Goal: Task Accomplishment & Management: Complete application form

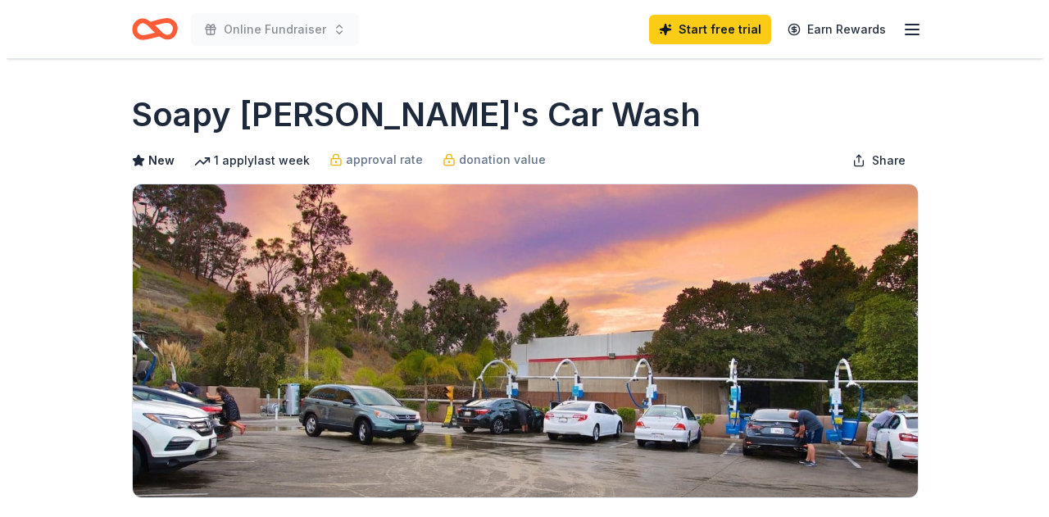
scroll to position [549, 0]
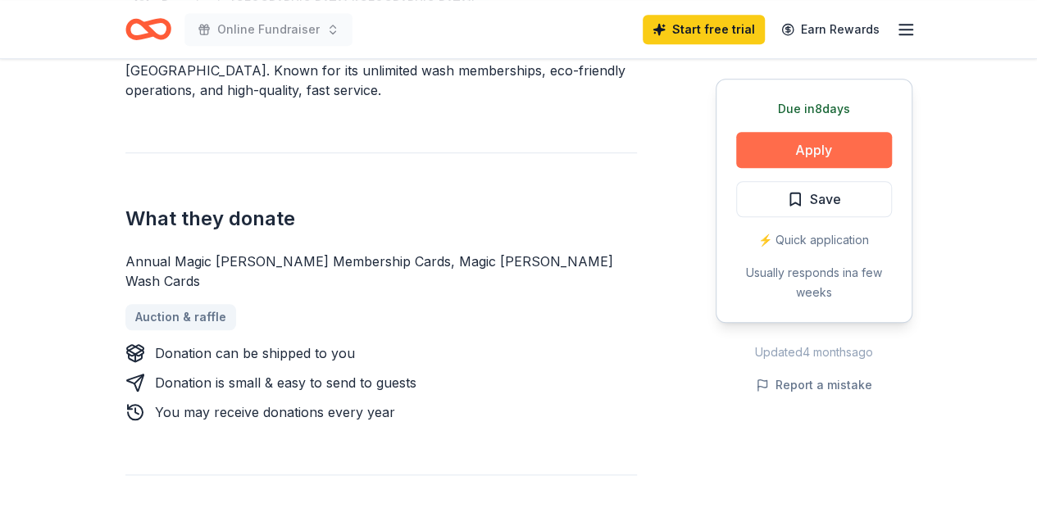
click at [792, 151] on button "Apply" at bounding box center [814, 150] width 156 height 36
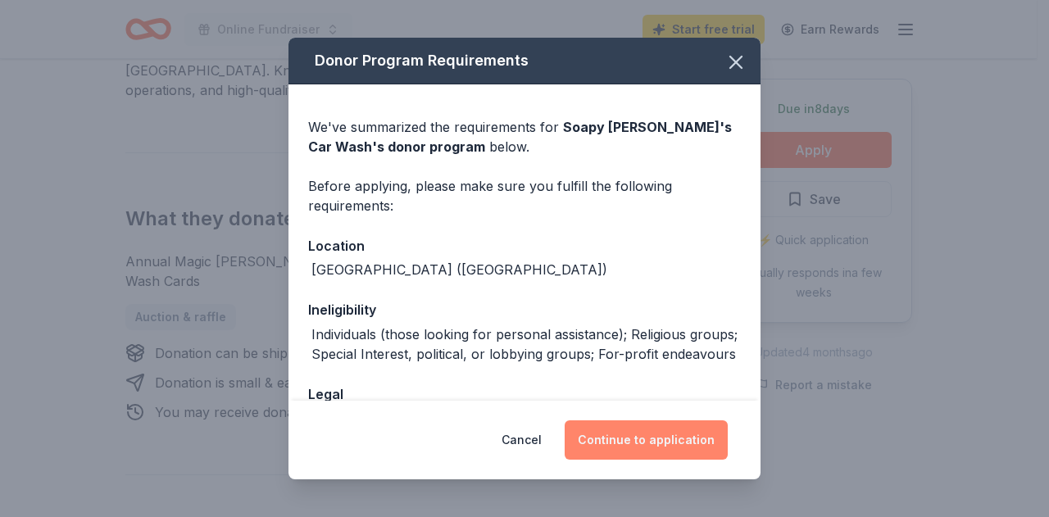
click at [659, 440] on button "Continue to application" at bounding box center [646, 439] width 163 height 39
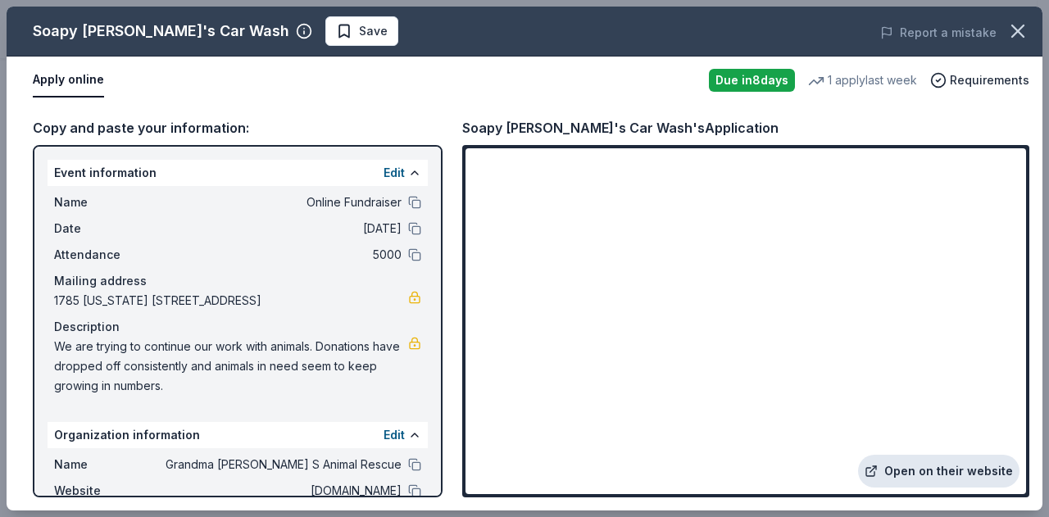
click at [944, 467] on link "Open on their website" at bounding box center [938, 471] width 161 height 33
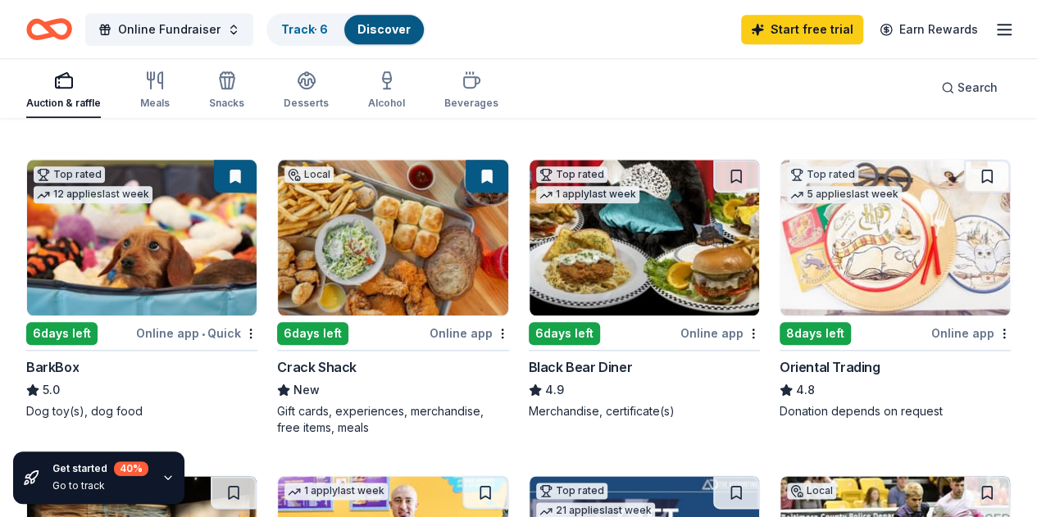
scroll to position [800, 0]
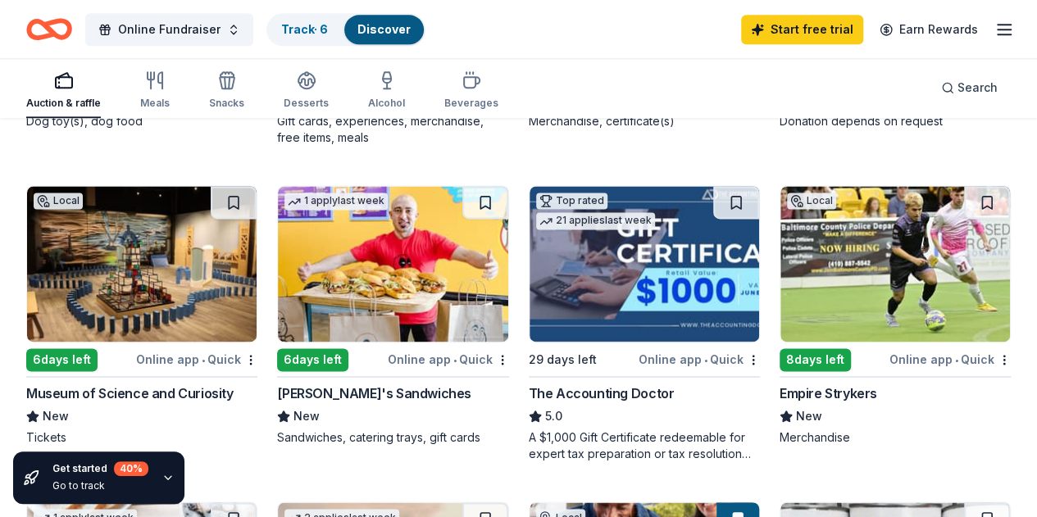
scroll to position [1060, 0]
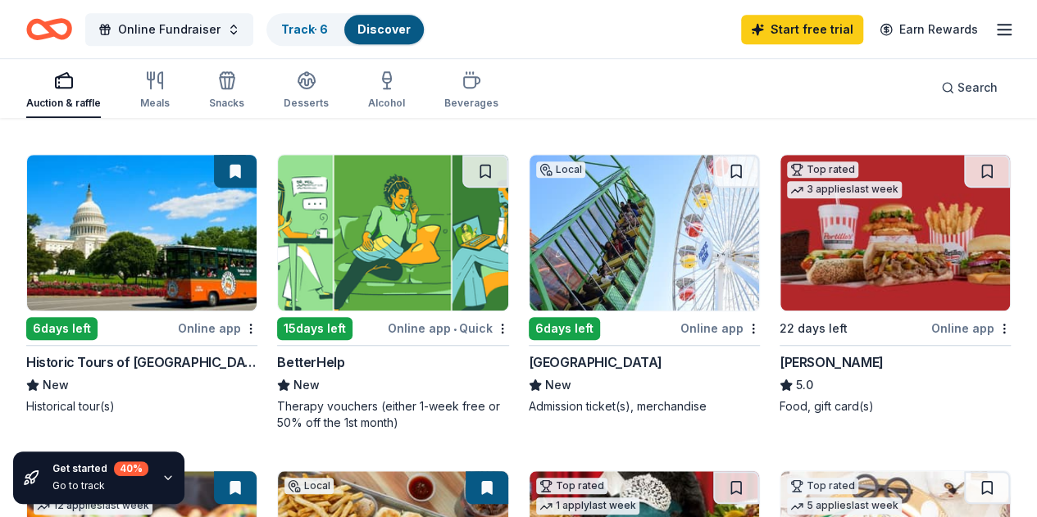
scroll to position [426, 0]
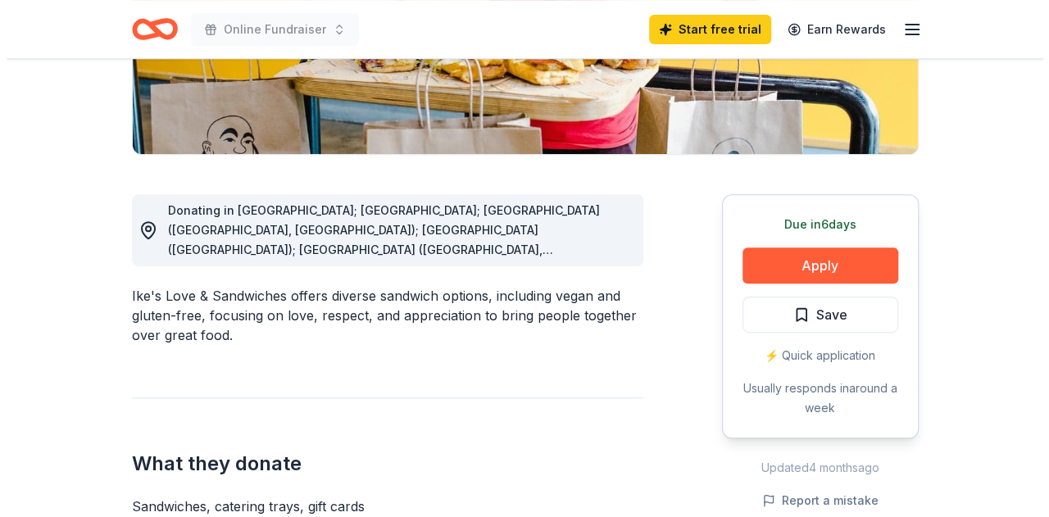
scroll to position [356, 0]
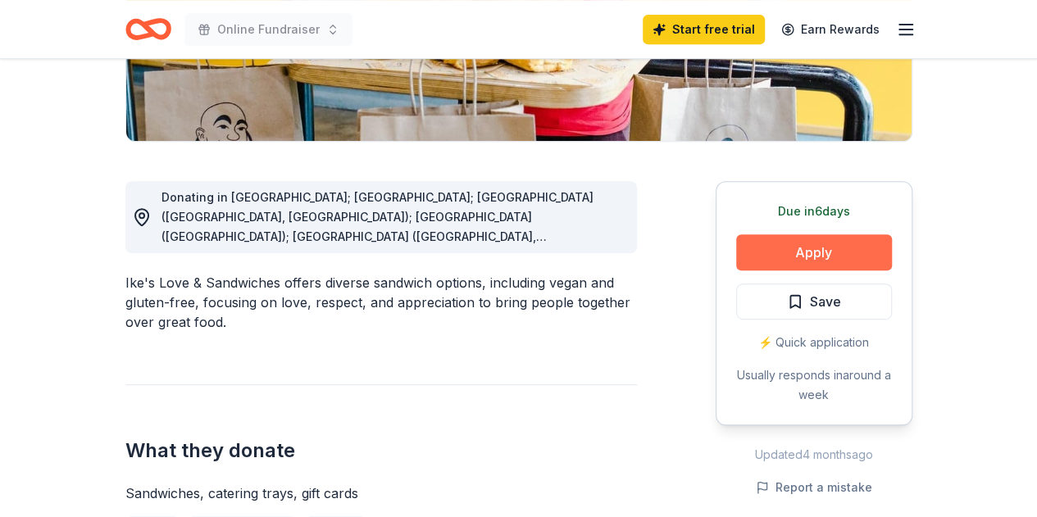
click at [815, 248] on button "Apply" at bounding box center [814, 252] width 156 height 36
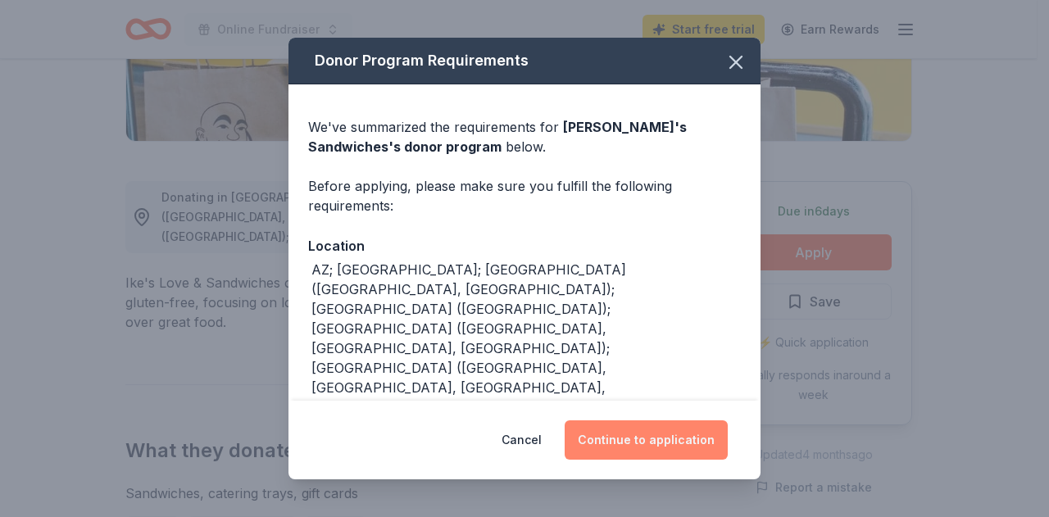
click at [634, 446] on button "Continue to application" at bounding box center [646, 439] width 163 height 39
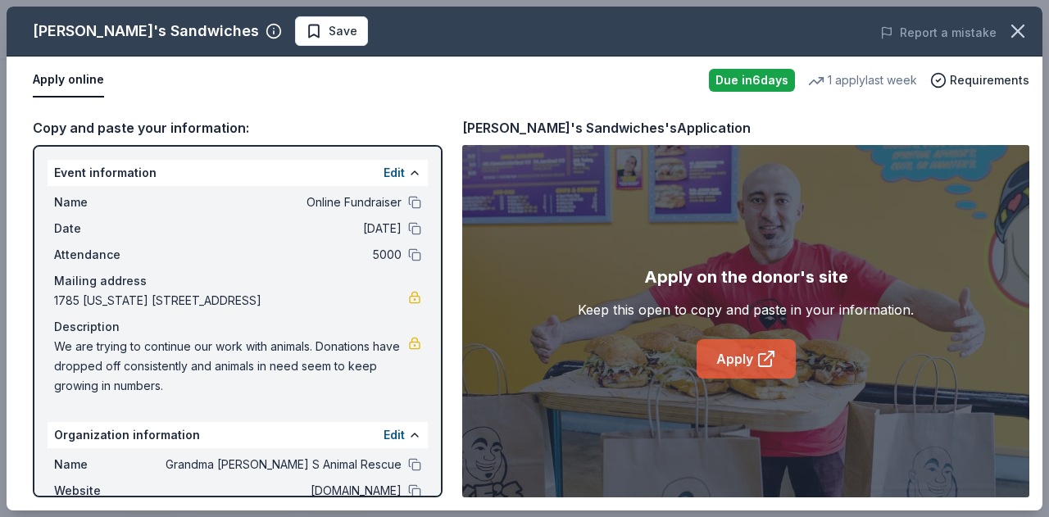
click at [734, 351] on link "Apply" at bounding box center [746, 358] width 99 height 39
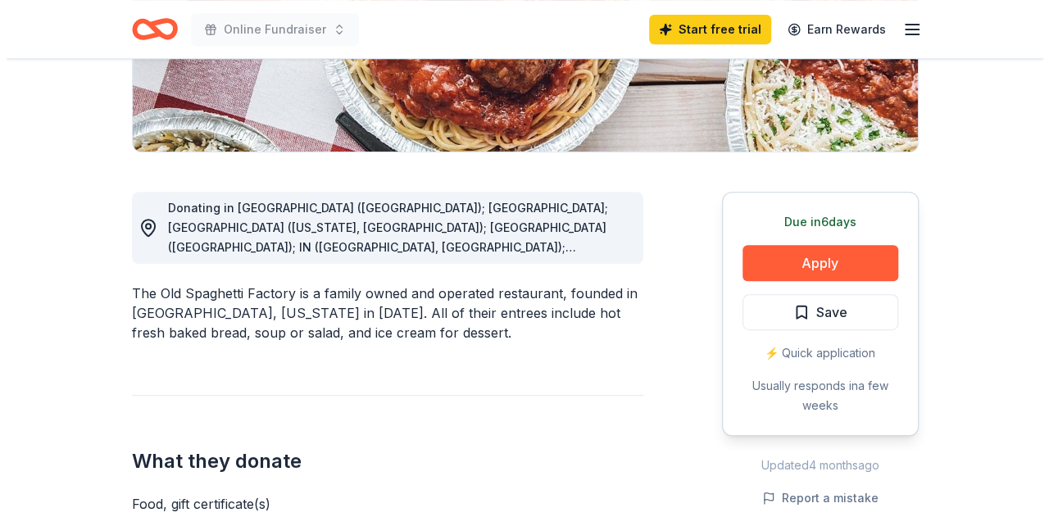
scroll to position [412, 0]
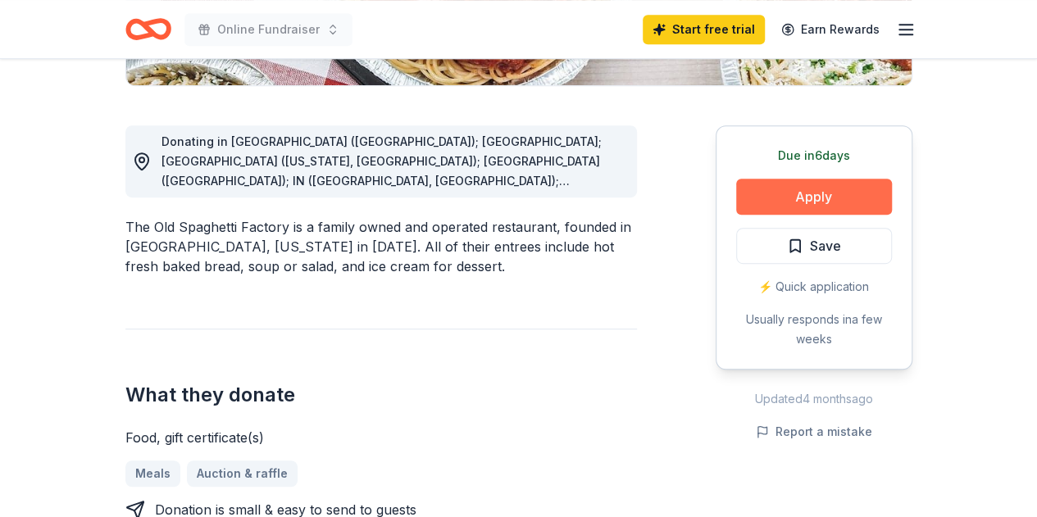
click at [801, 198] on button "Apply" at bounding box center [814, 197] width 156 height 36
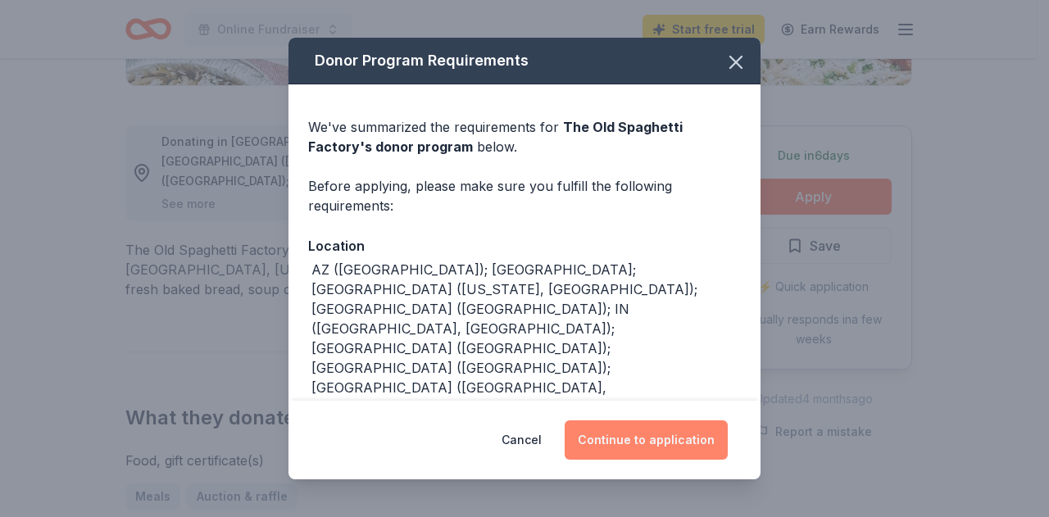
click at [660, 437] on button "Continue to application" at bounding box center [646, 439] width 163 height 39
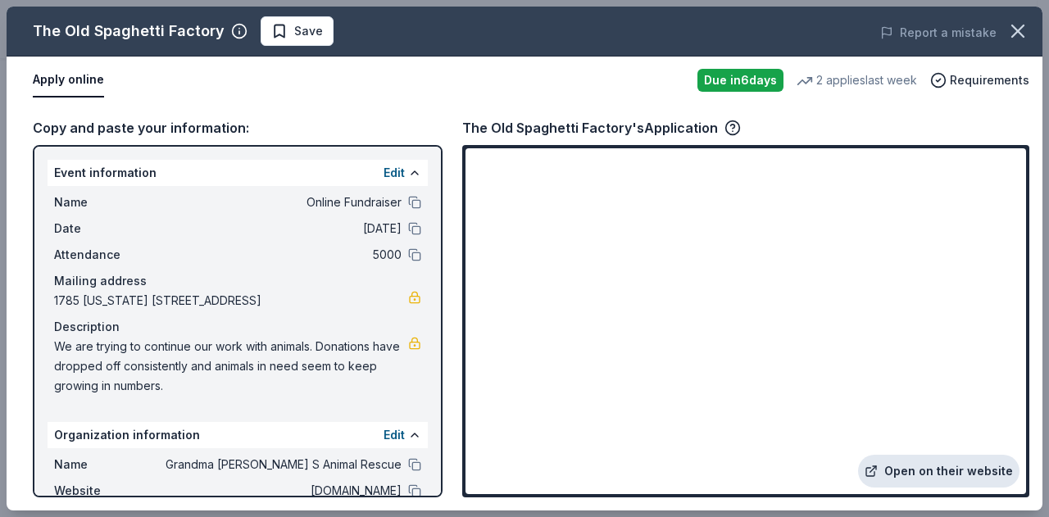
click at [938, 474] on link "Open on their website" at bounding box center [938, 471] width 161 height 33
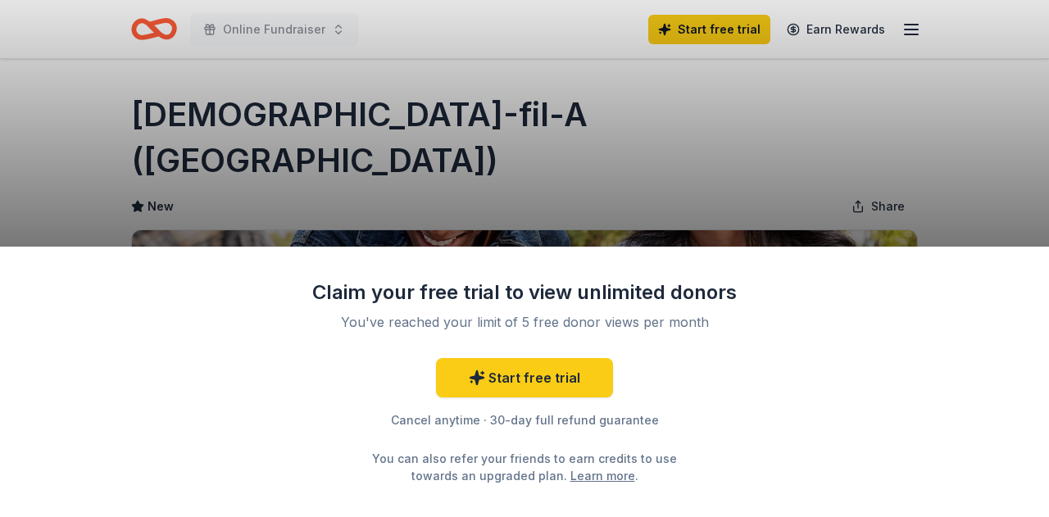
click at [854, 111] on div "Claim your free trial to view unlimited donors You've reached your limit of 5 f…" at bounding box center [524, 258] width 1049 height 517
